Goal: Find specific page/section

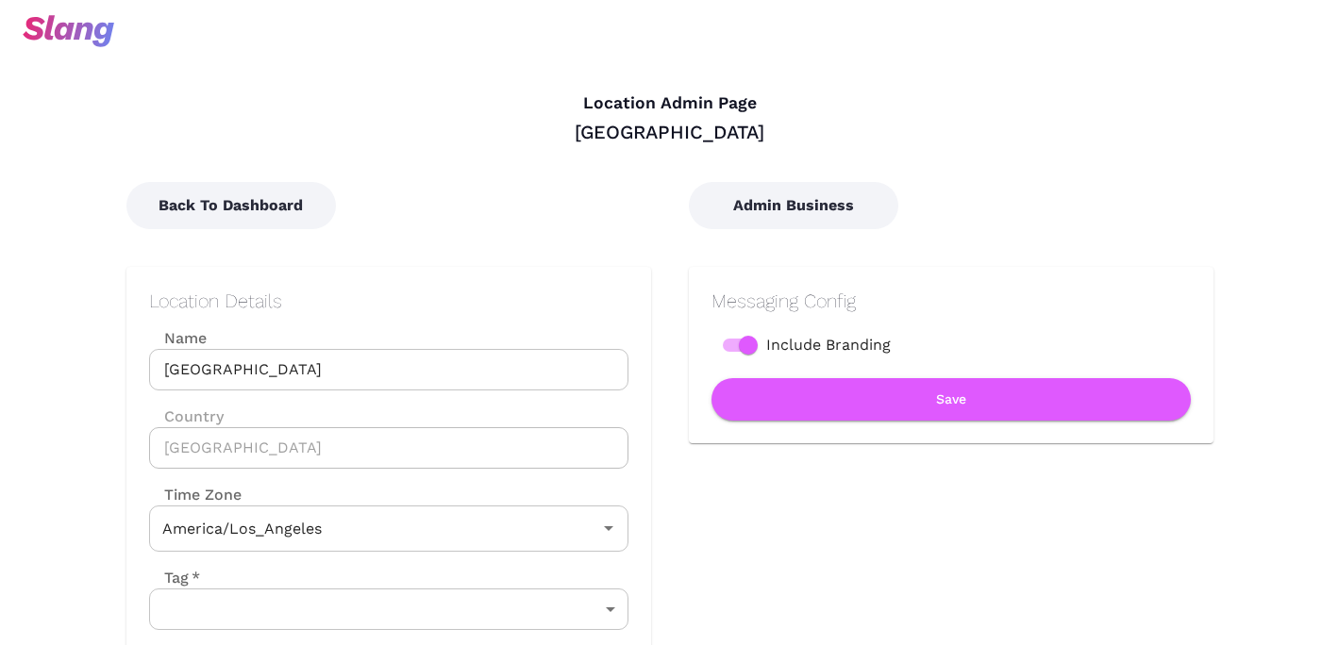
type input "Pacific Time"
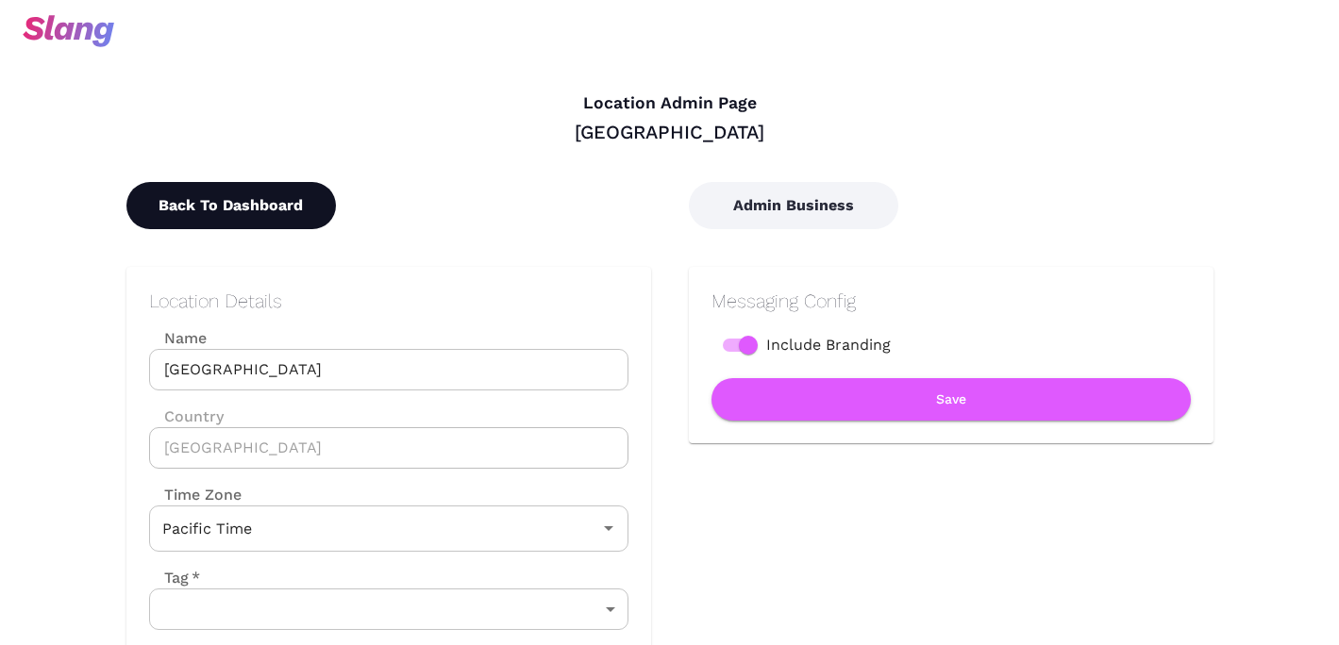
click at [275, 216] on button "Back To Dashboard" at bounding box center [230, 205] width 209 height 47
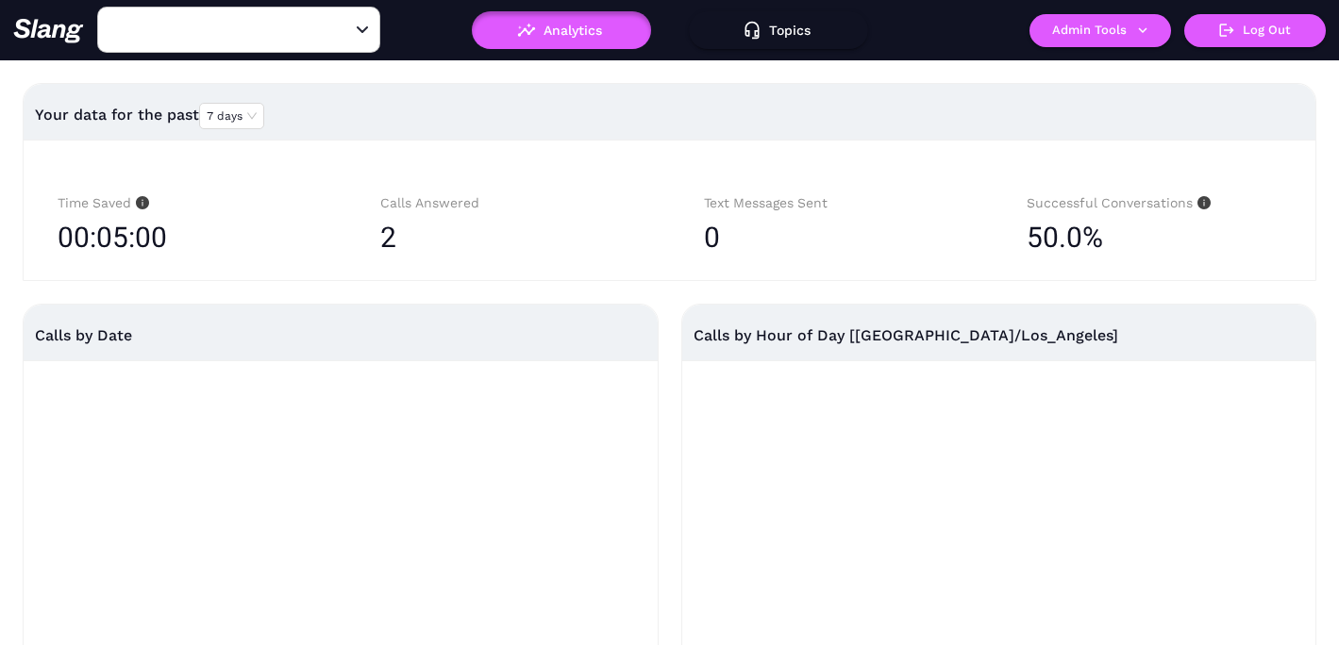
type input "[GEOGRAPHIC_DATA]"
click at [839, 112] on div "Your data for the past 7 days" at bounding box center [669, 114] width 1269 height 45
click at [775, 31] on button "Topics" at bounding box center [778, 30] width 179 height 38
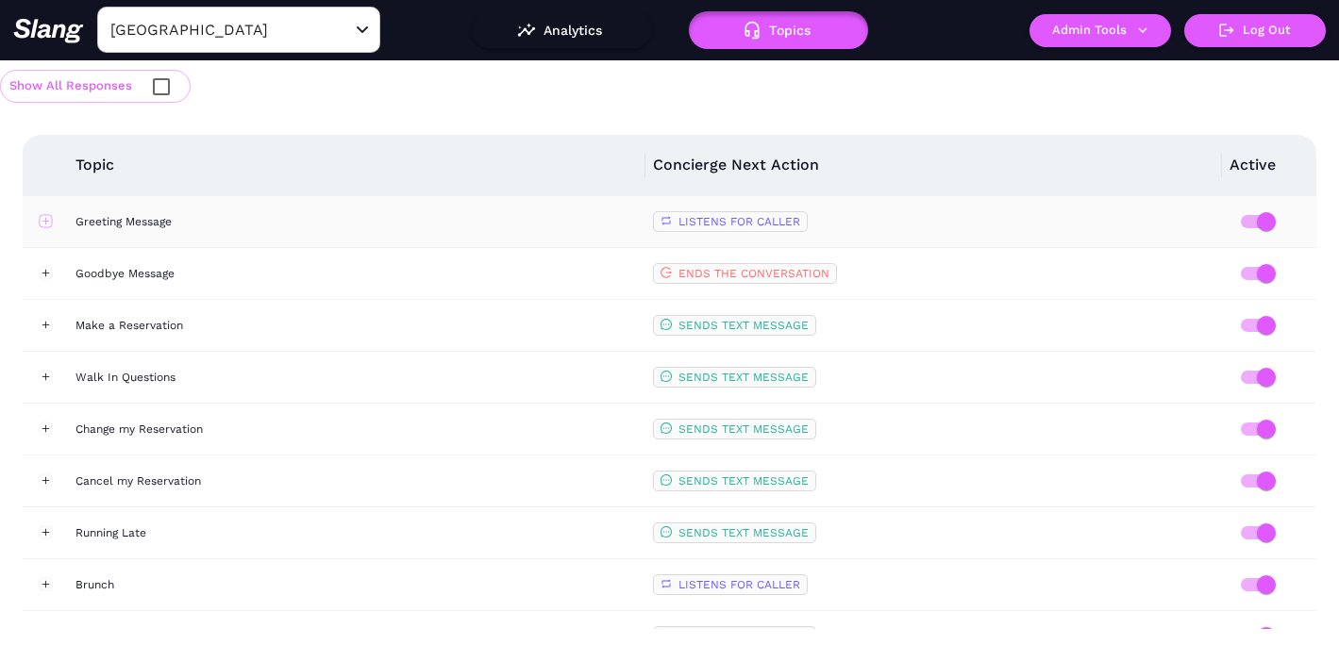
click at [45, 223] on button "Expand row" at bounding box center [45, 221] width 13 height 13
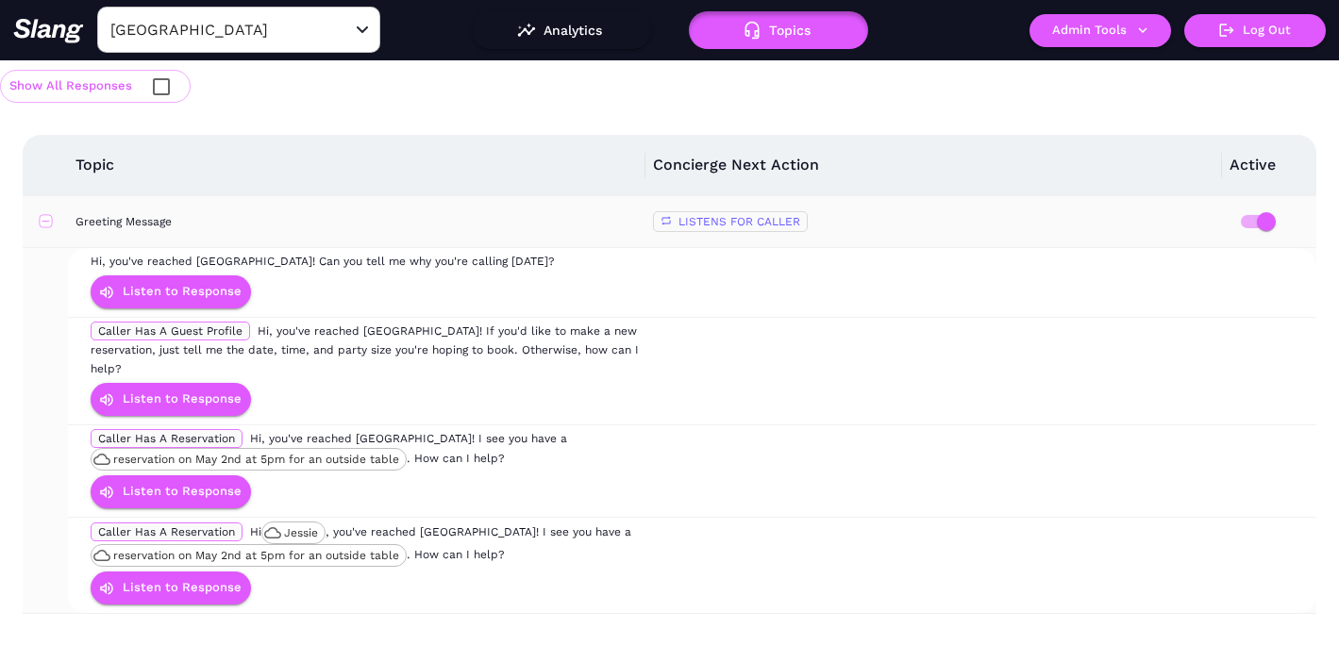
click at [45, 223] on button "Collapse row" at bounding box center [45, 221] width 13 height 13
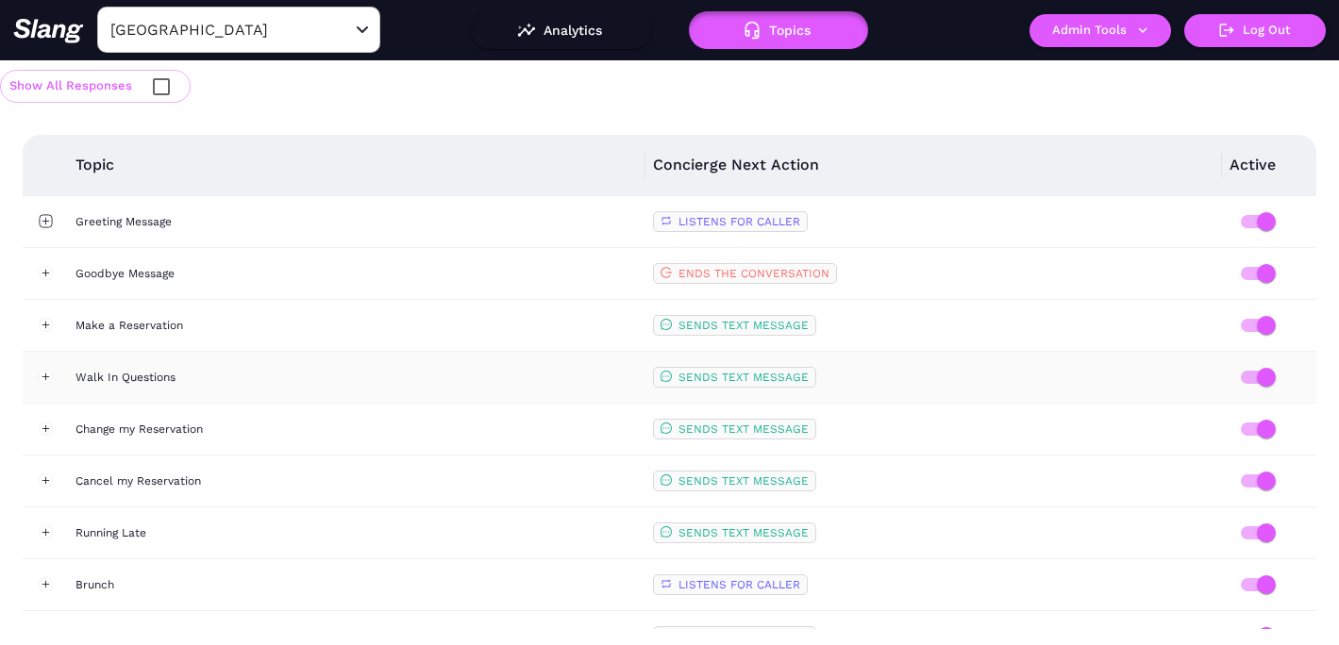
scroll to position [35, 0]
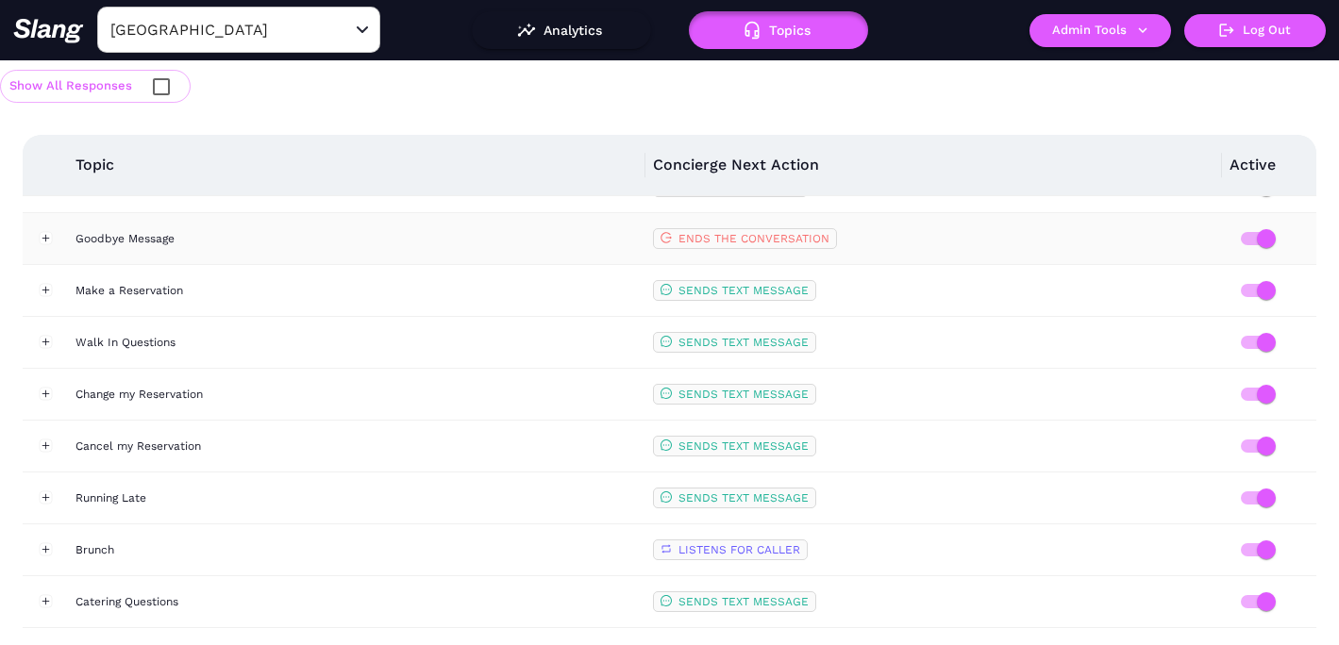
click at [45, 245] on td at bounding box center [45, 239] width 45 height 52
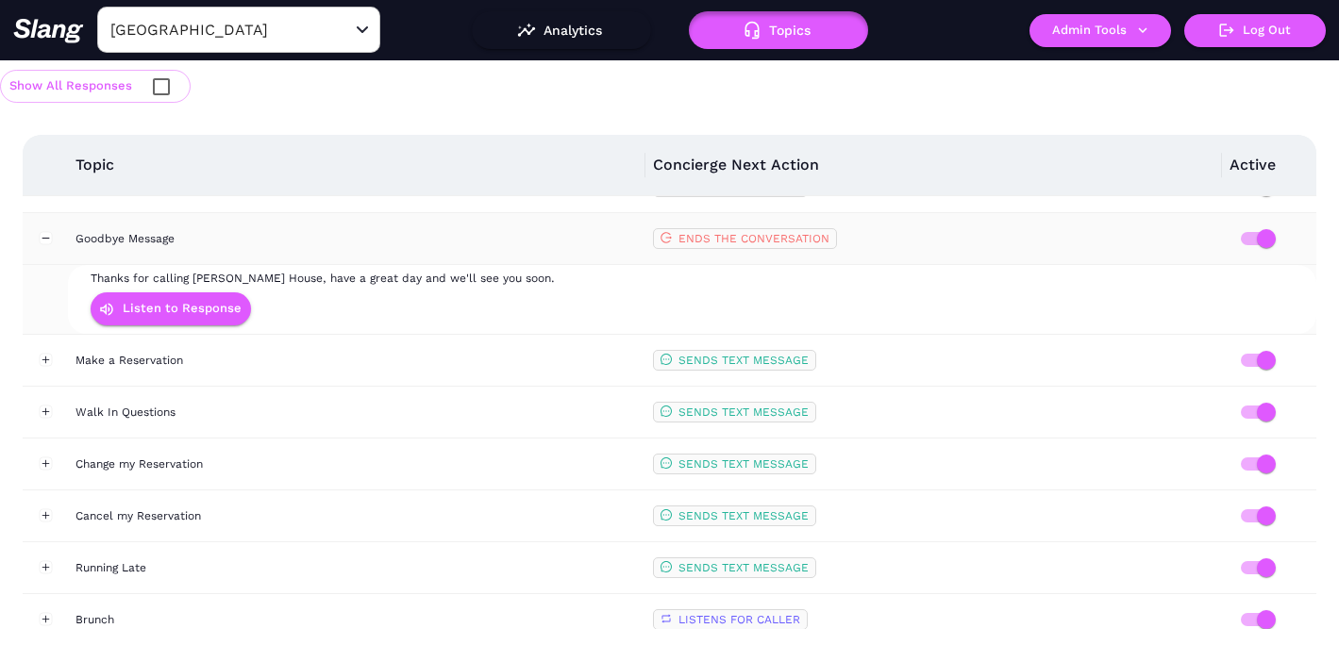
click at [45, 245] on td at bounding box center [45, 239] width 45 height 52
